Goal: Task Accomplishment & Management: Manage account settings

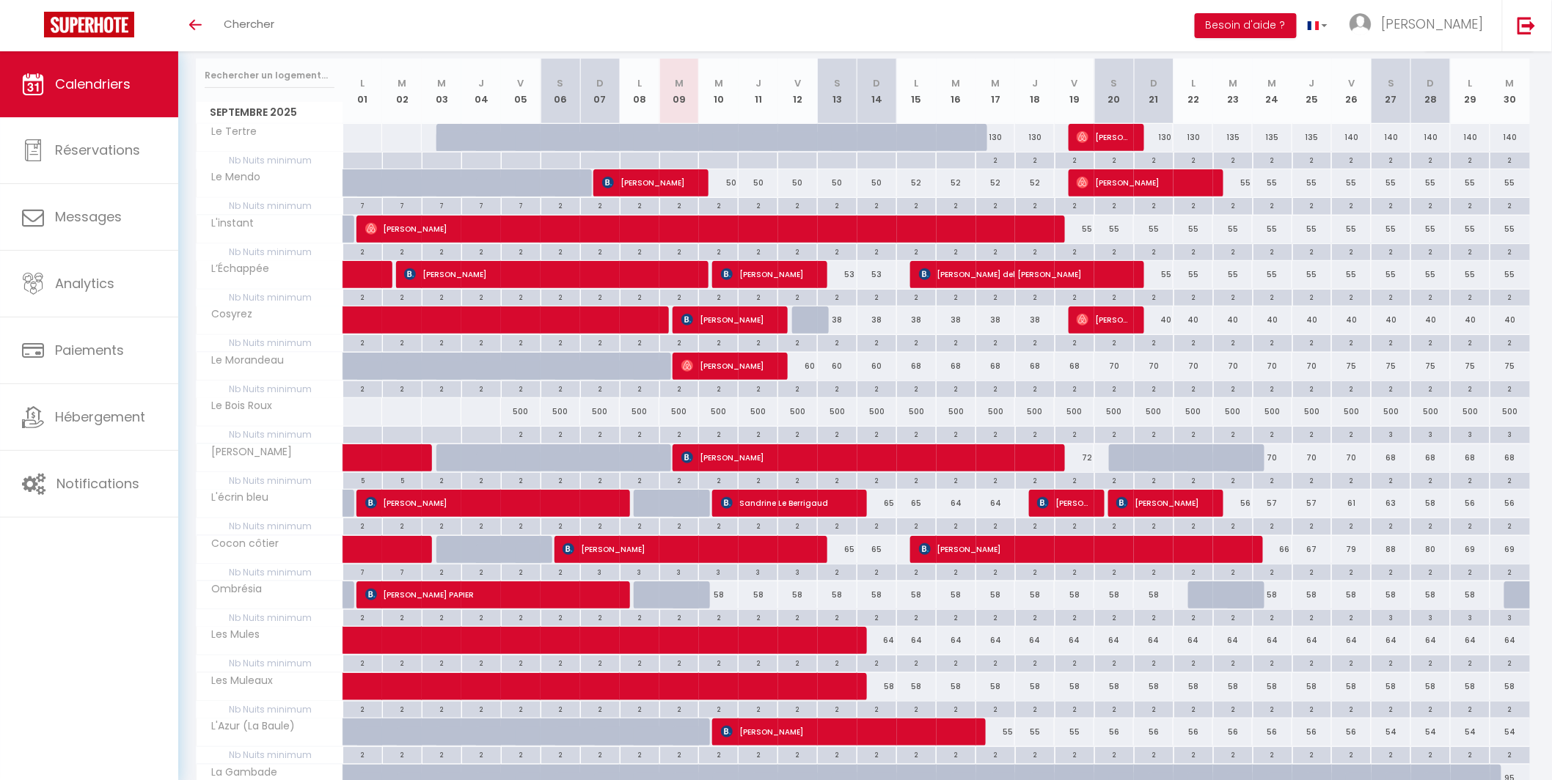
scroll to position [386, 0]
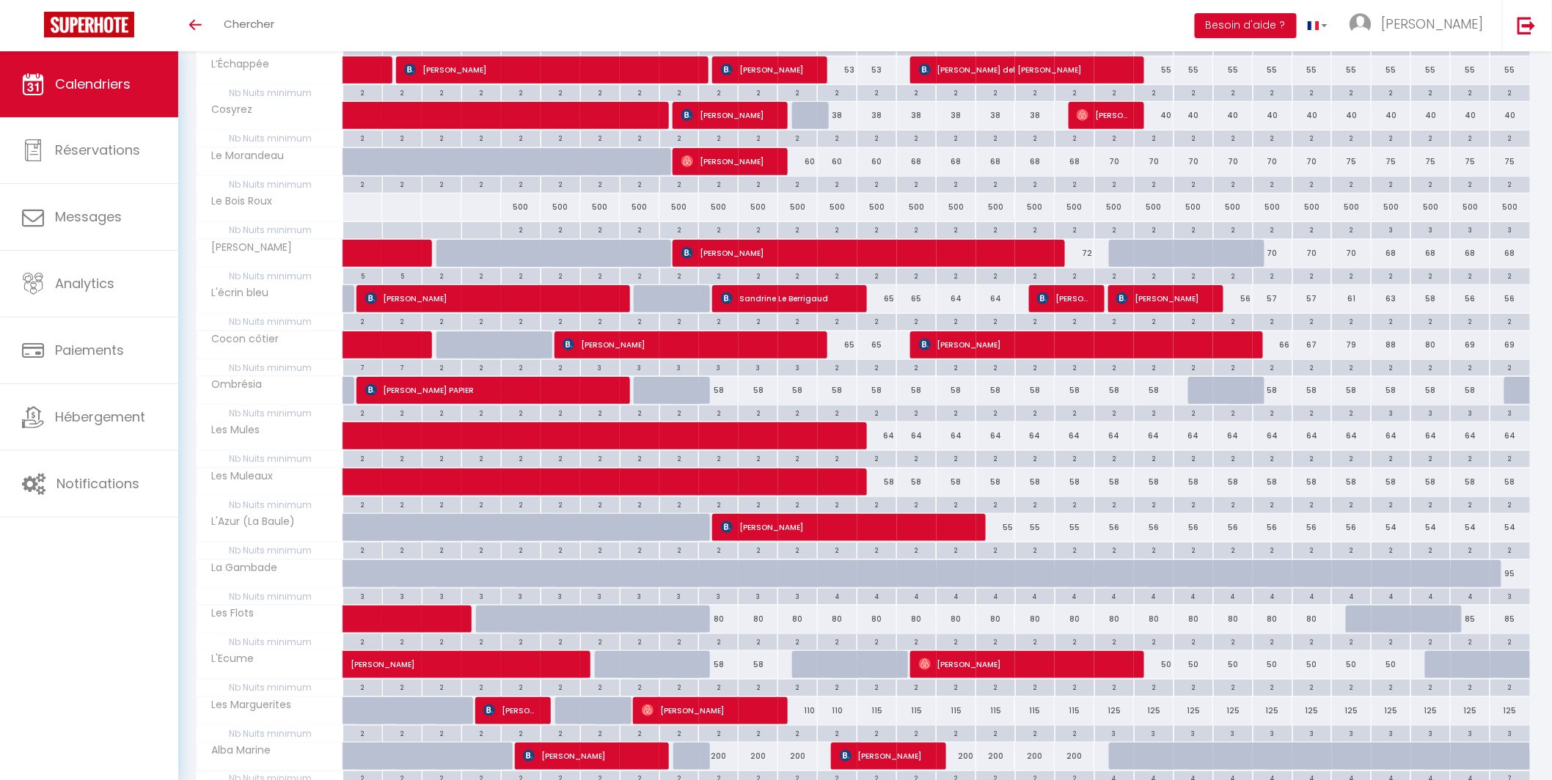
click at [722, 667] on div "58" at bounding box center [719, 664] width 40 height 27
type input "58"
type input "Mer 10 Septembre 2025"
type input "Jeu 11 Septembre 2025"
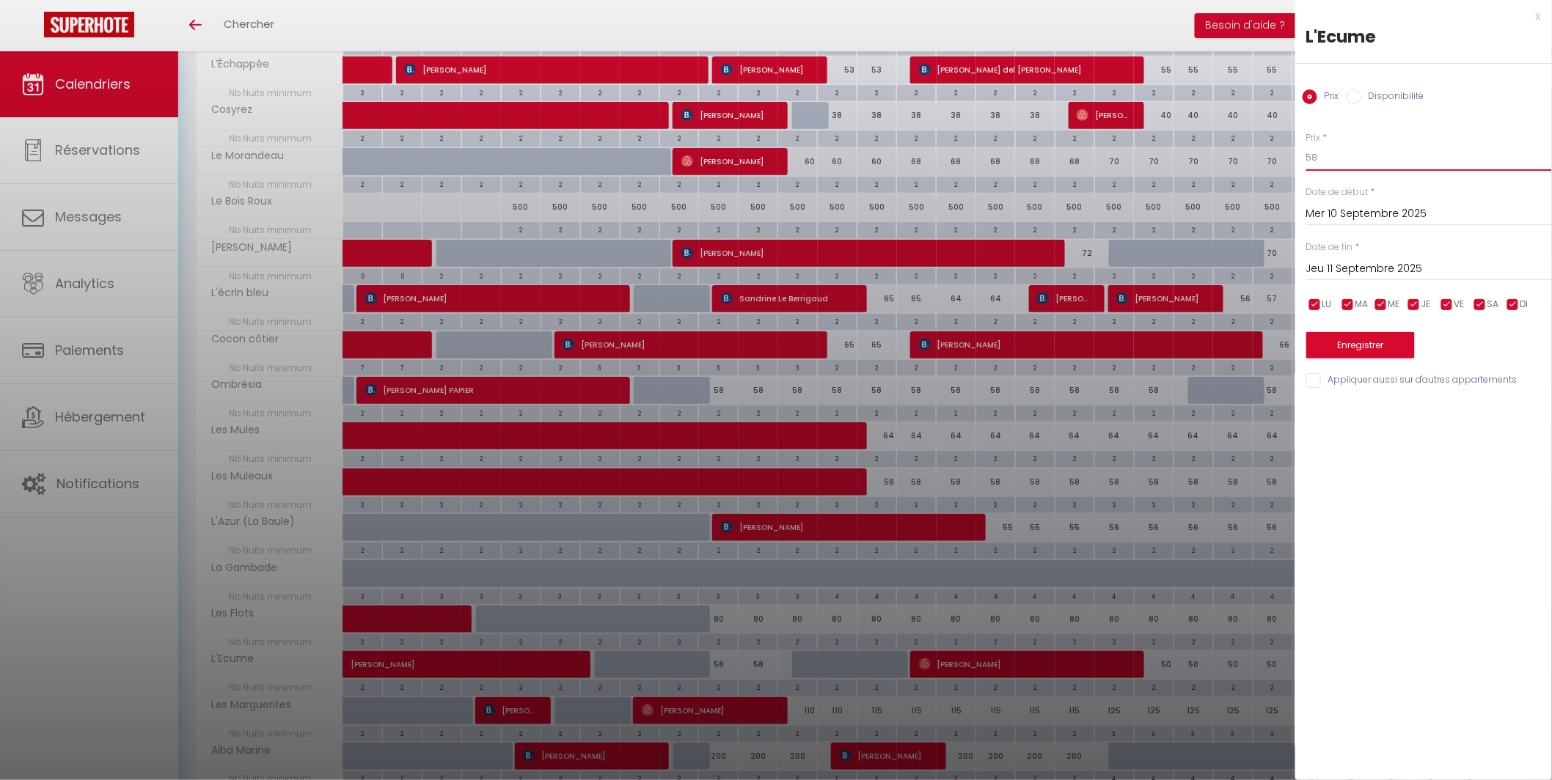
drag, startPoint x: 1353, startPoint y: 159, endPoint x: 1295, endPoint y: 157, distance: 58.0
click at [1295, 157] on div "Prix * 58 Statut * Disponible Indisponible Date de début * Mer 10 Septembre 202…" at bounding box center [1423, 251] width 257 height 277
type input "65"
click at [1442, 271] on input "Jeu 11 Septembre 2025" at bounding box center [1429, 269] width 246 height 19
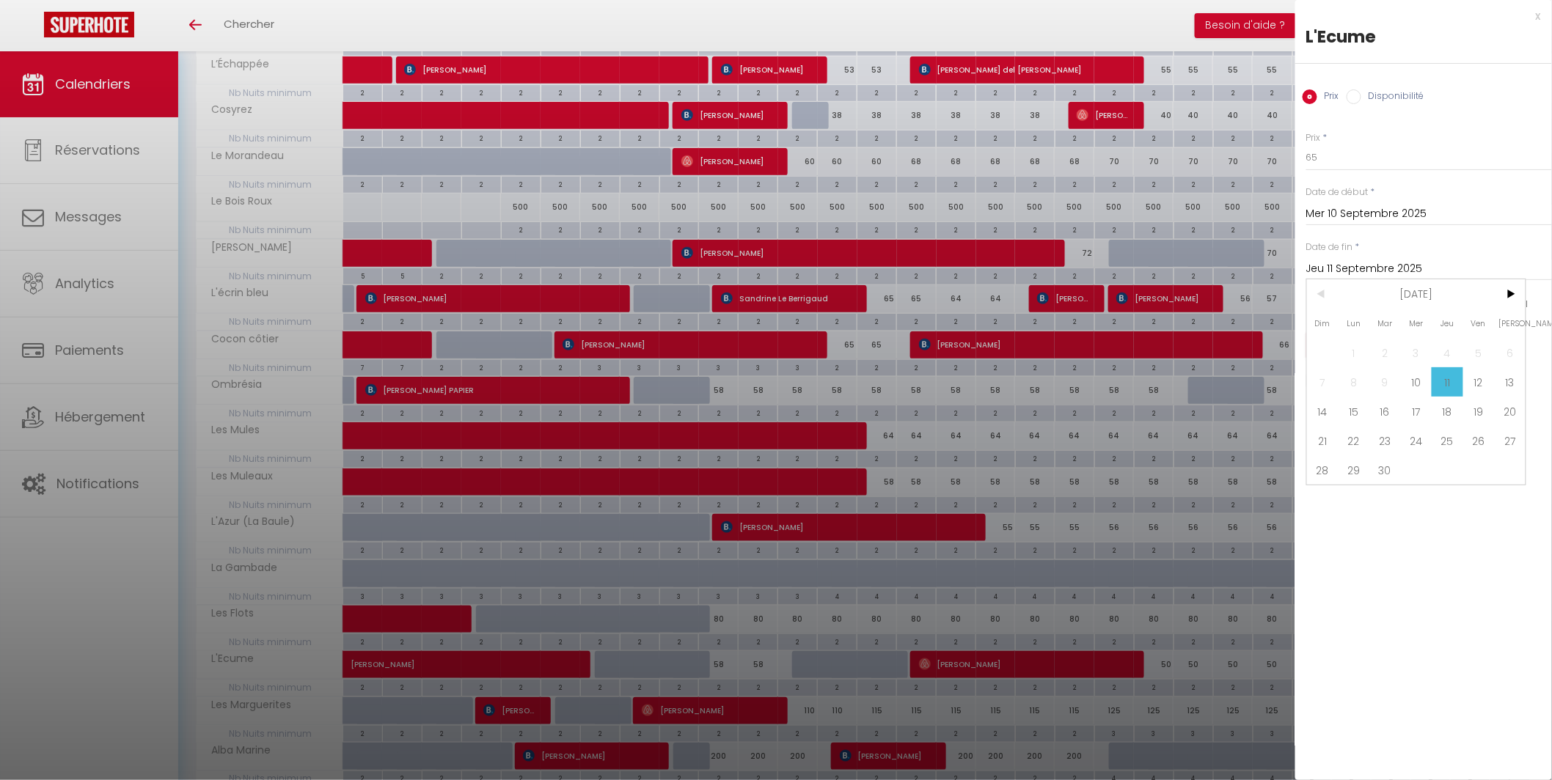
drag, startPoint x: 1488, startPoint y: 379, endPoint x: 1464, endPoint y: 356, distance: 33.2
click at [1488, 379] on span "12" at bounding box center [1479, 381] width 32 height 29
type input "Ven 12 Septembre 2025"
click at [1403, 346] on button "Enregistrer" at bounding box center [1360, 345] width 109 height 26
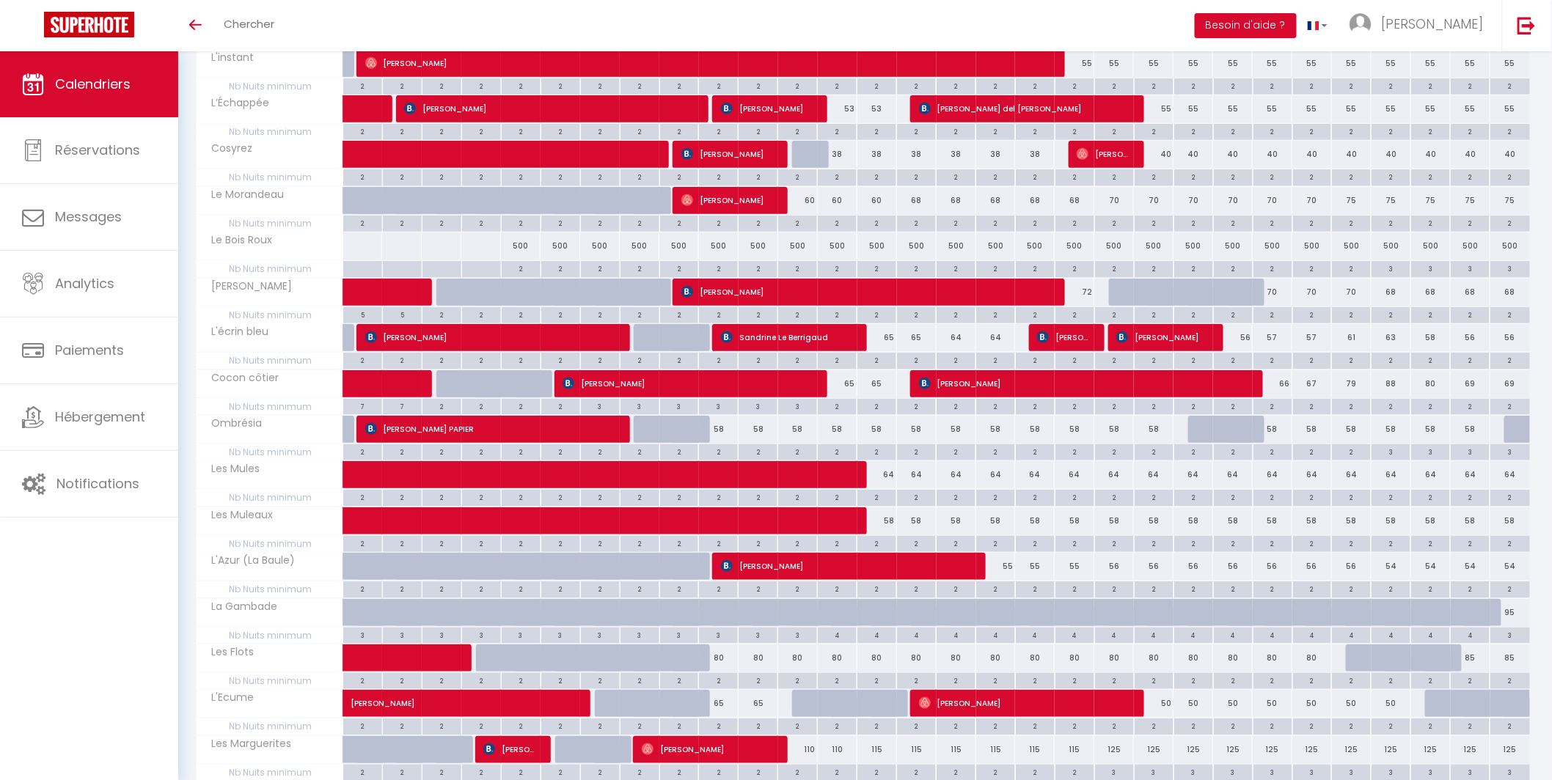
scroll to position [540, 0]
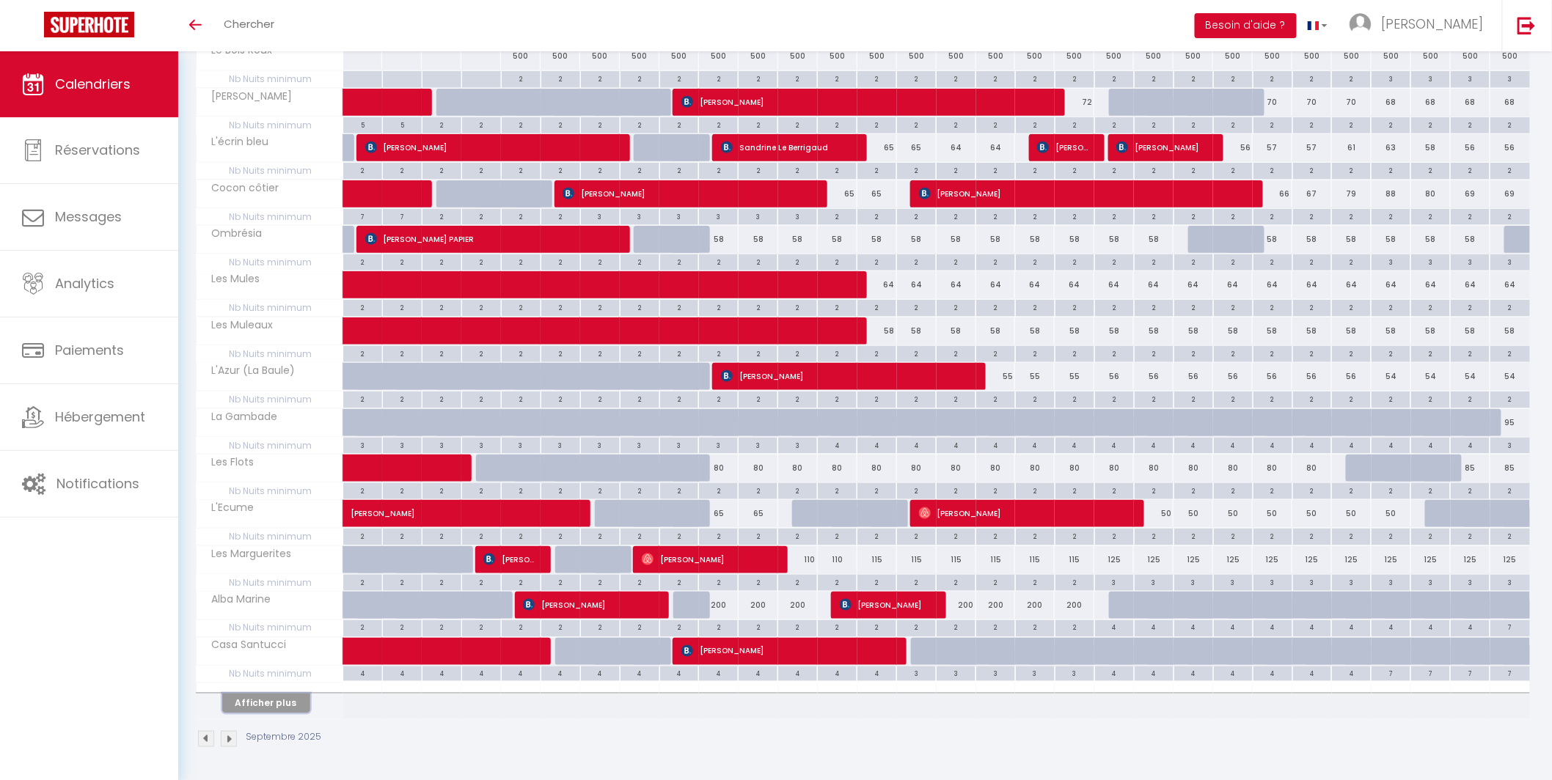
click at [255, 700] on button "Afficher plus" at bounding box center [266, 704] width 88 height 20
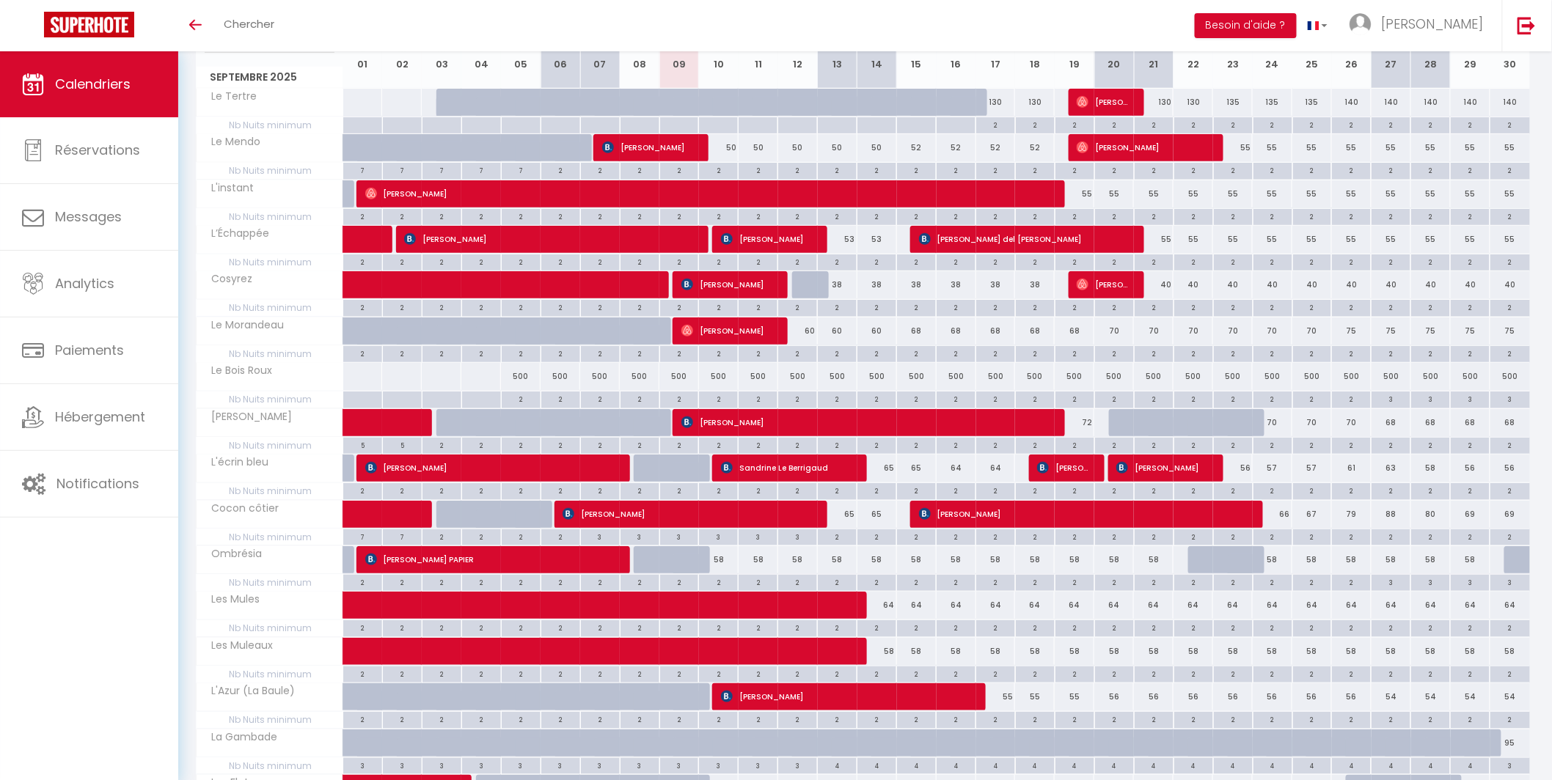
scroll to position [0, 0]
